Goal: Task Accomplishment & Management: Manage account settings

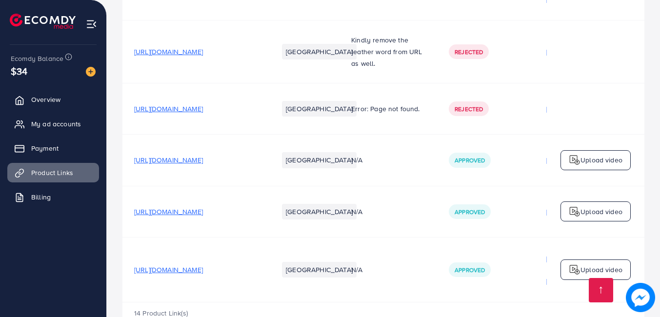
scroll to position [0, 251]
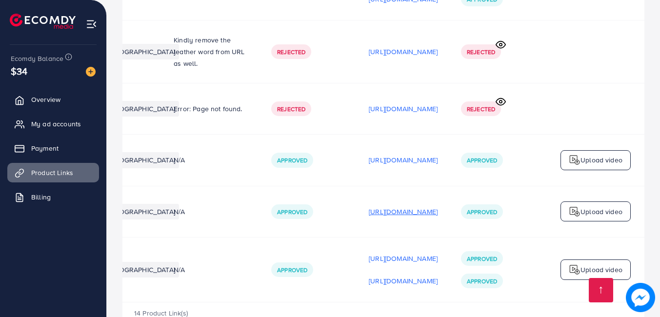
click at [373, 206] on p "[URL][DOMAIN_NAME]" at bounding box center [403, 212] width 69 height 12
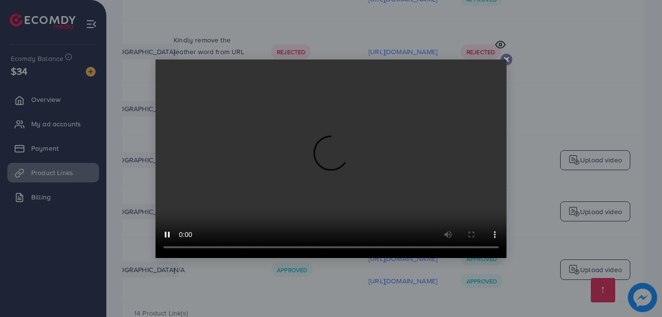
click at [507, 56] on icon at bounding box center [507, 60] width 8 height 8
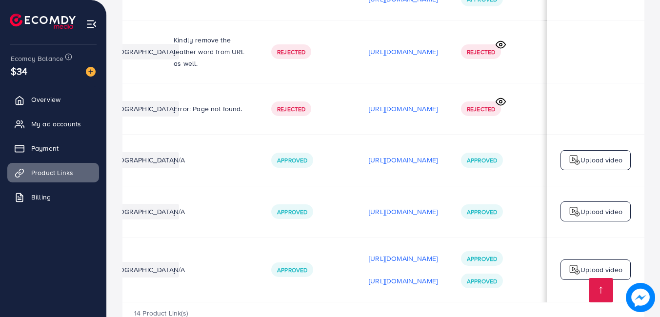
scroll to position [0, 248]
click at [378, 154] on p "[URL][DOMAIN_NAME]" at bounding box center [403, 160] width 69 height 12
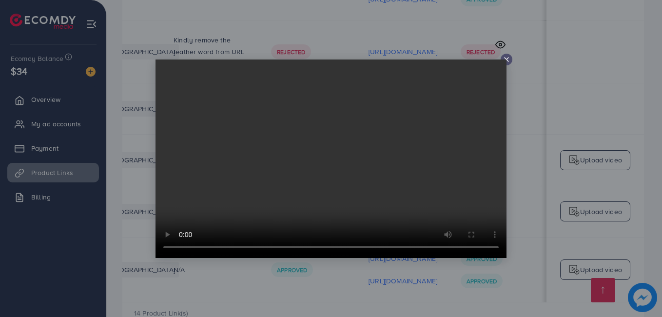
click at [510, 59] on icon at bounding box center [507, 60] width 8 height 8
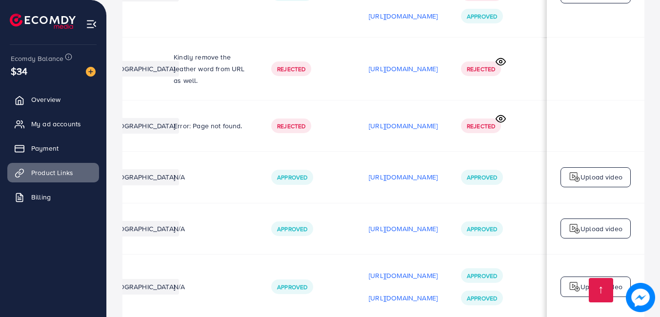
scroll to position [1079, 0]
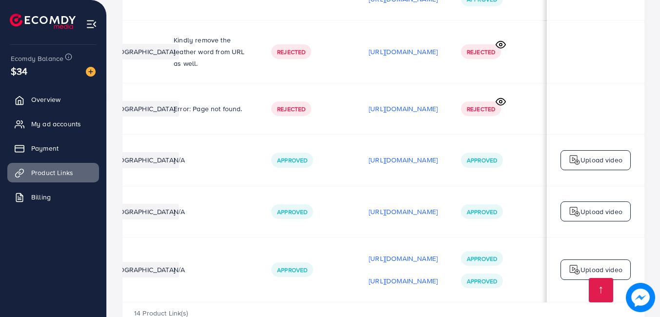
click at [204, 269] on td "N/A" at bounding box center [211, 269] width 98 height 65
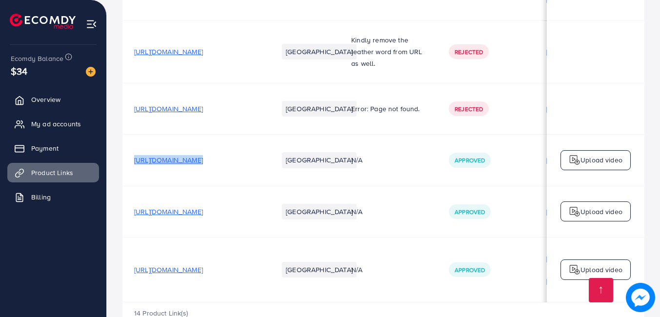
drag, startPoint x: 130, startPoint y: 127, endPoint x: 306, endPoint y: 136, distance: 175.8
click at [306, 136] on tr "[URL][DOMAIN_NAME] Pakistan N/A Approved [URL][DOMAIN_NAME] Approved Upload vid…" at bounding box center [471, 160] width 699 height 51
copy span "[URL][DOMAIN_NAME]"
click at [37, 107] on link "Overview" at bounding box center [53, 100] width 92 height 20
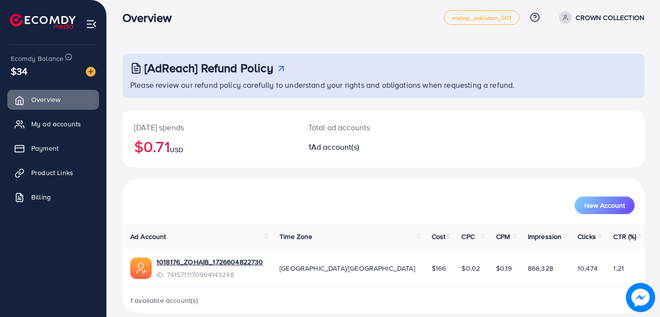
scroll to position [19, 0]
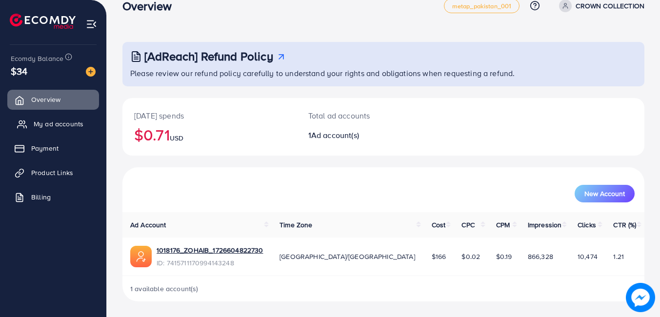
click at [68, 125] on span "My ad accounts" at bounding box center [59, 124] width 50 height 10
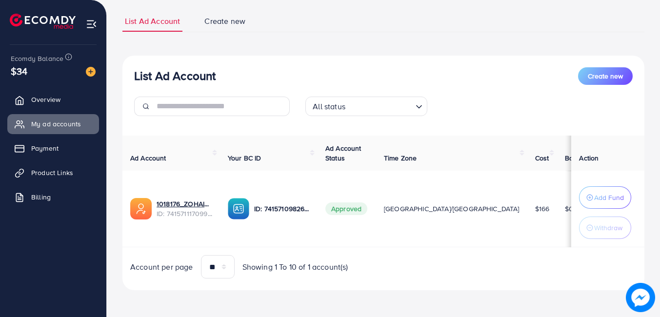
scroll to position [62, 0]
click at [48, 147] on span "Payment" at bounding box center [47, 148] width 27 height 10
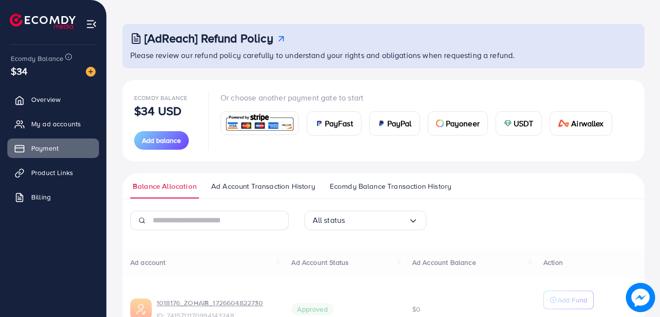
scroll to position [104, 0]
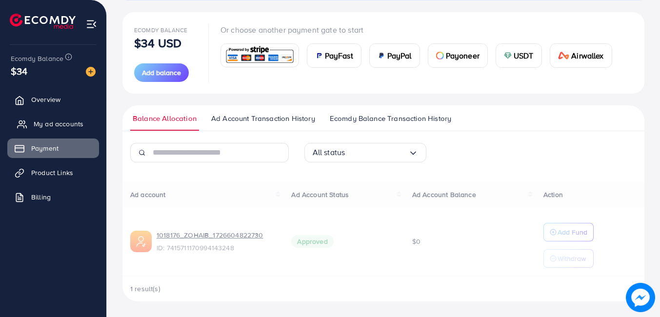
click at [59, 119] on span "My ad accounts" at bounding box center [59, 124] width 50 height 10
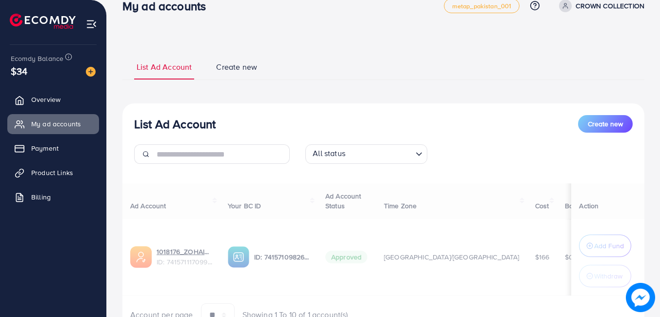
scroll to position [67, 0]
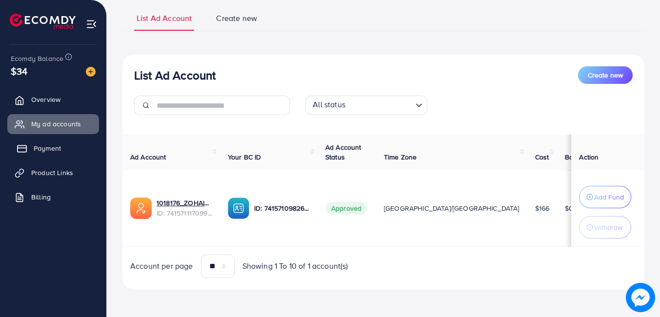
click at [42, 156] on link "Payment" at bounding box center [53, 148] width 92 height 20
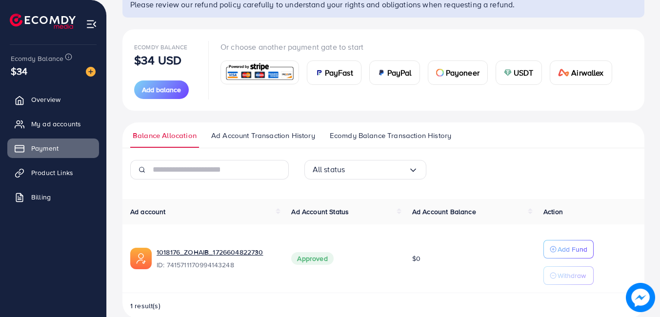
scroll to position [104, 0]
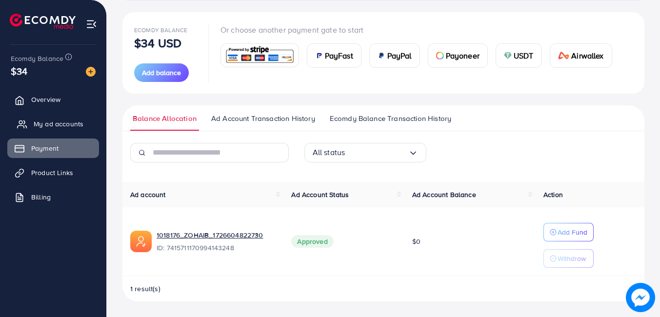
drag, startPoint x: 37, startPoint y: 130, endPoint x: 90, endPoint y: 127, distance: 53.7
click at [37, 130] on link "My ad accounts" at bounding box center [53, 124] width 92 height 20
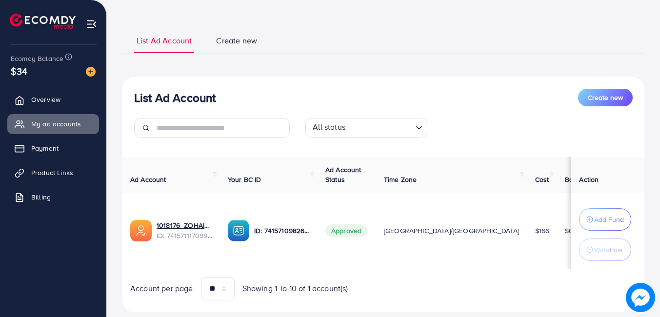
scroll to position [67, 0]
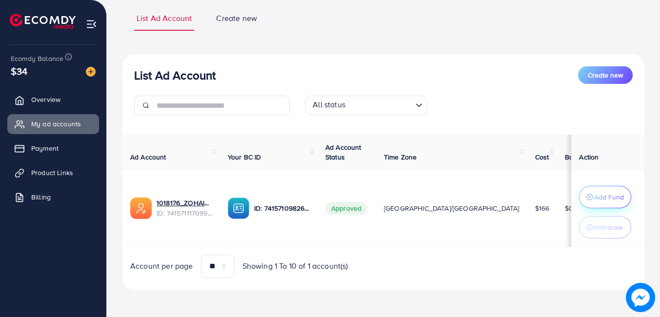
click at [599, 195] on p "Add Fund" at bounding box center [609, 197] width 30 height 12
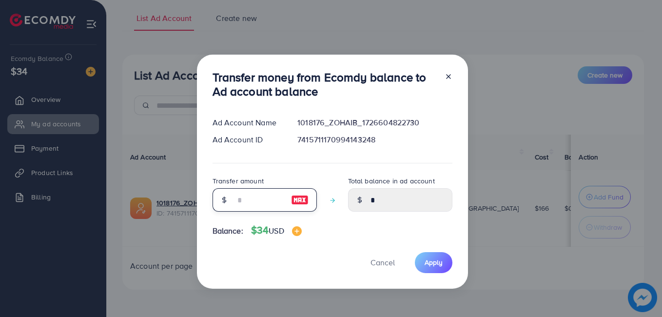
click at [261, 201] on input "number" at bounding box center [259, 199] width 49 height 23
type input "*"
type input "****"
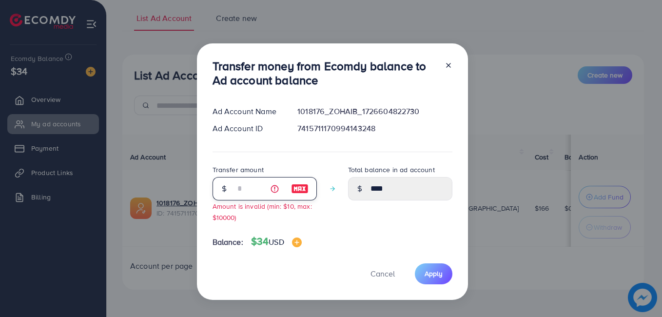
type input "**"
type input "*****"
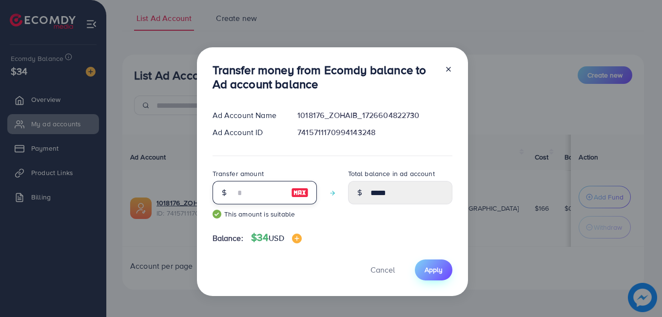
type input "**"
click at [431, 276] on button "Apply" at bounding box center [434, 269] width 38 height 21
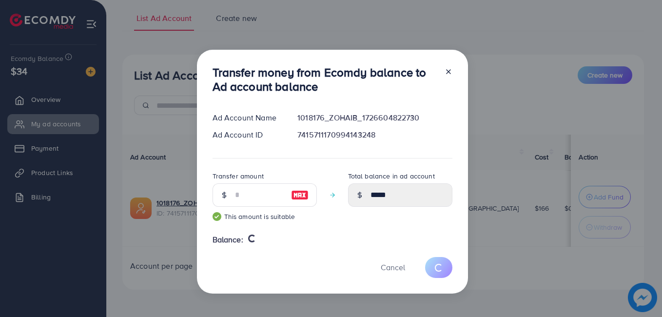
type input "*"
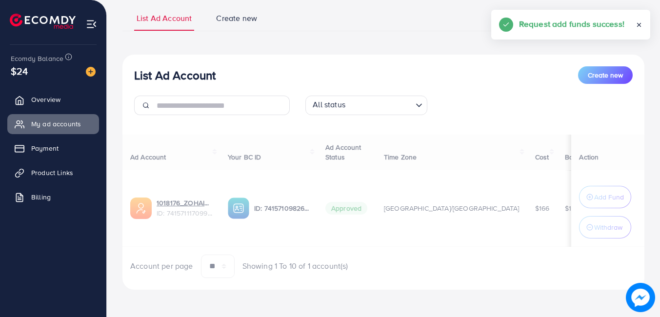
click at [595, 224] on div "Ad Account Your BC ID Ad Account Status Time Zone Cost Balance Action 1018176_Z…" at bounding box center [383, 206] width 522 height 143
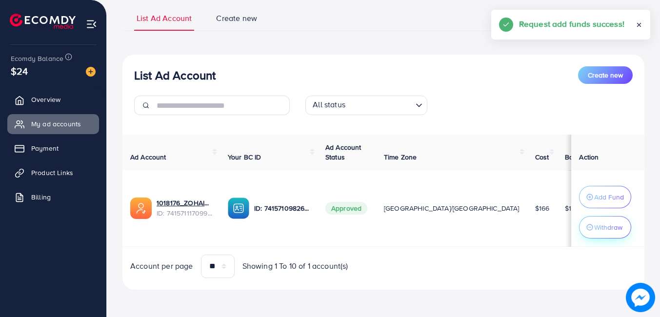
click at [594, 225] on p "Withdraw" at bounding box center [608, 227] width 28 height 12
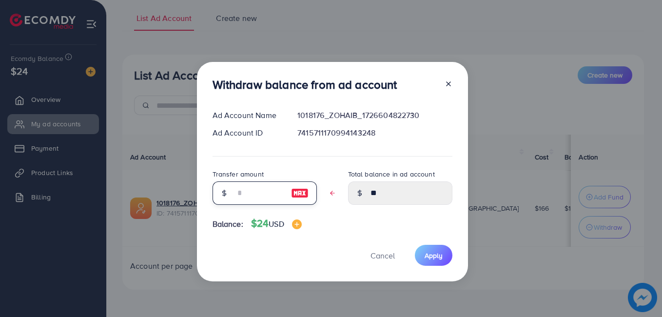
click at [247, 204] on input "text" at bounding box center [259, 192] width 49 height 23
type input "*"
type input "****"
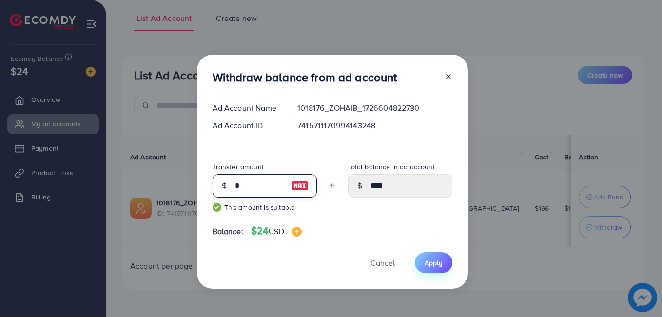
type input "*"
click at [428, 258] on span "Apply" at bounding box center [434, 263] width 18 height 10
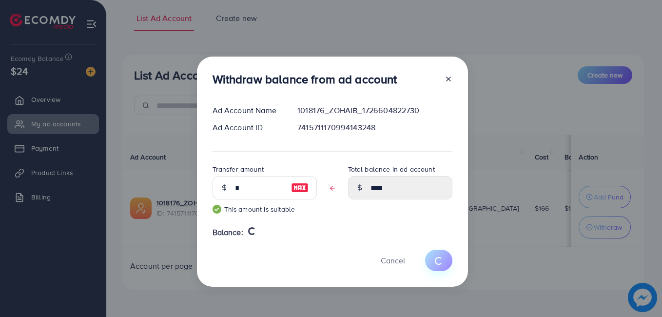
type input "**"
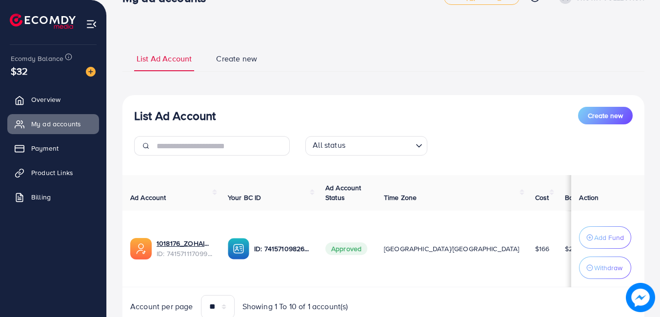
scroll to position [0, 0]
